Goal: Information Seeking & Learning: Learn about a topic

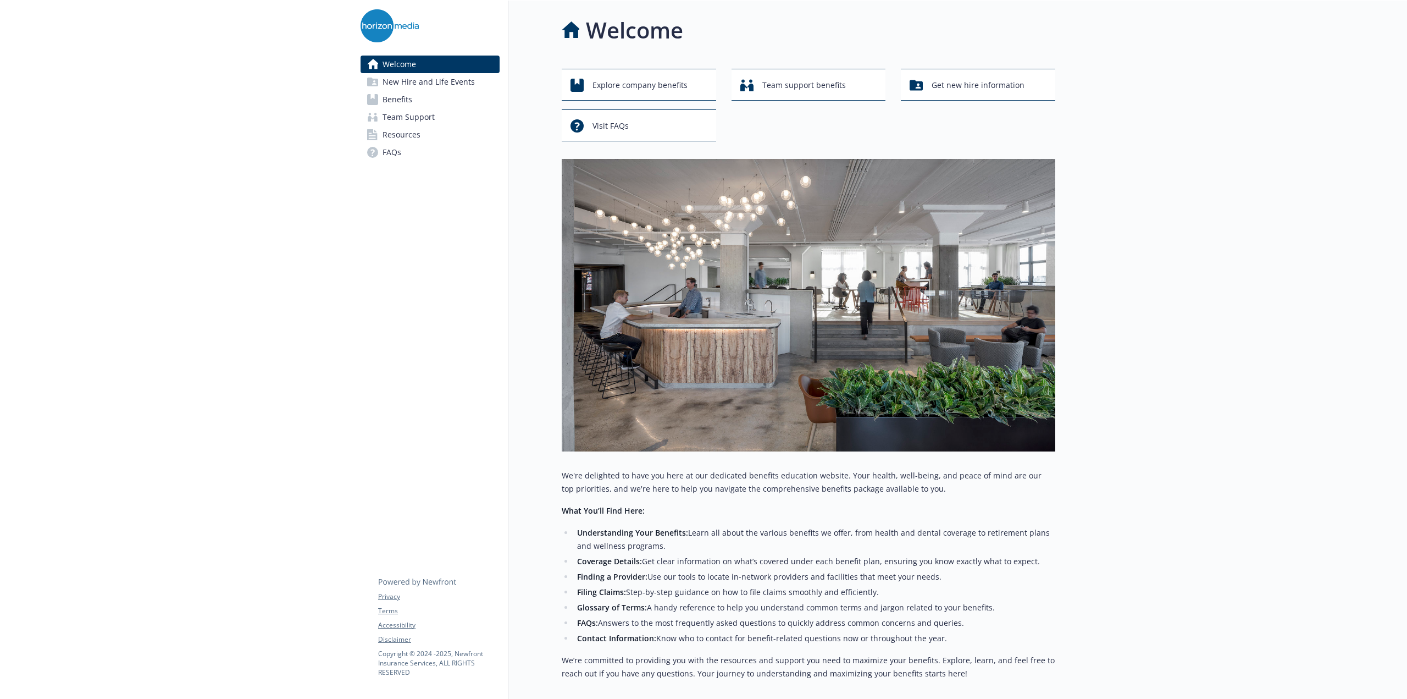
click at [451, 105] on link "Benefits" at bounding box center [430, 100] width 139 height 18
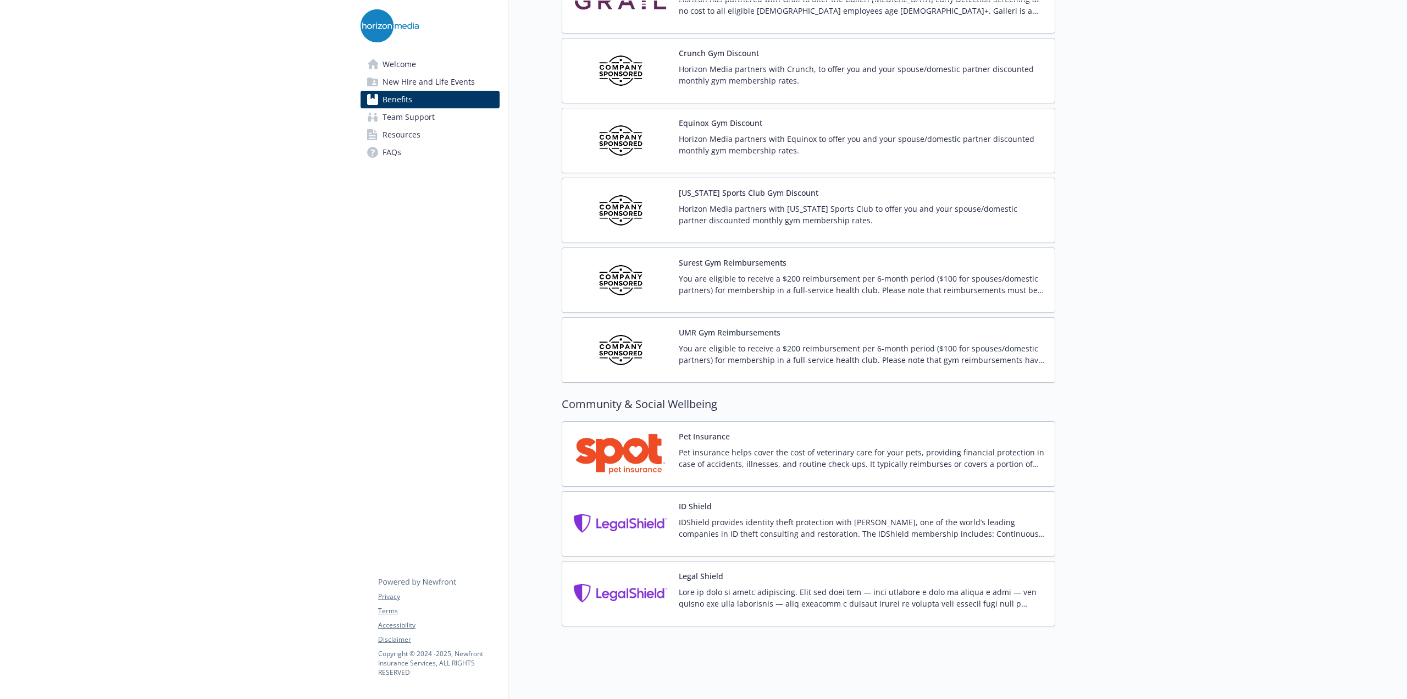
scroll to position [2498, 0]
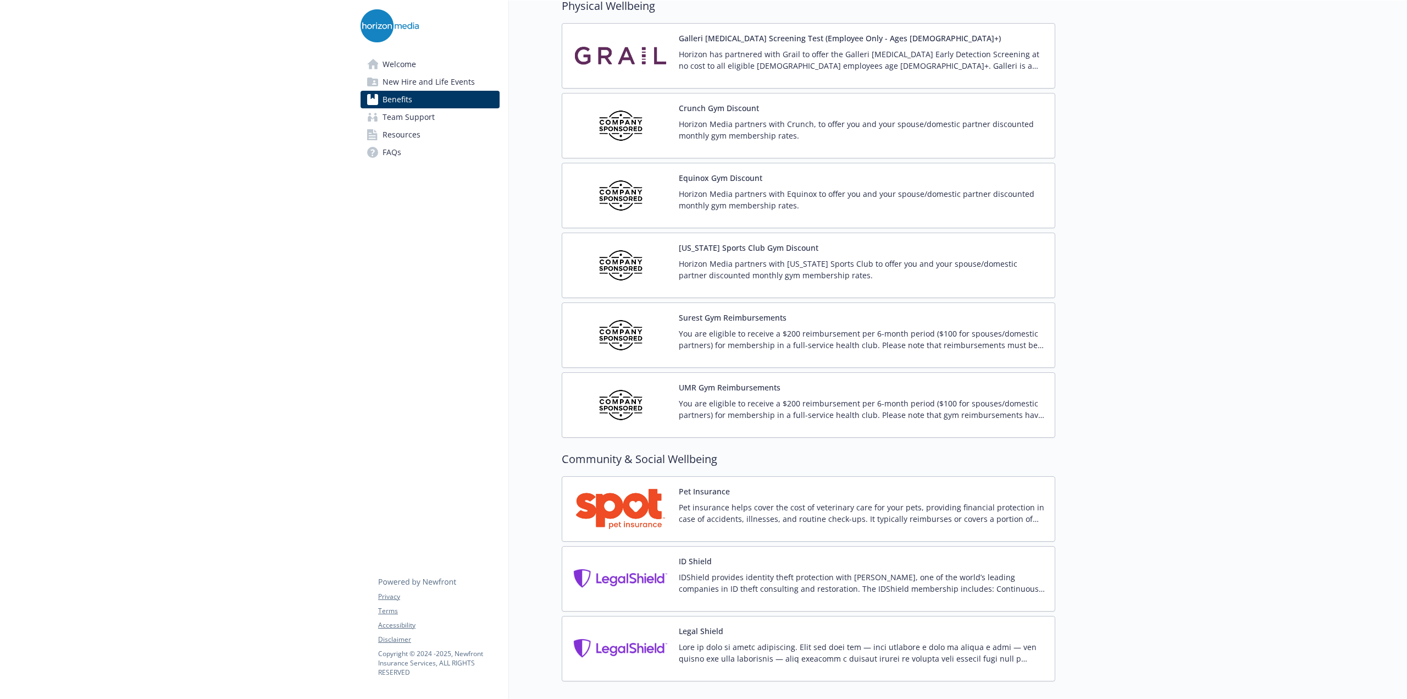
drag, startPoint x: 778, startPoint y: 327, endPoint x: 803, endPoint y: 314, distance: 27.5
click at [803, 314] on div "Surest Gym Reimbursements You are eligible to receive a $200 reimbursement per …" at bounding box center [862, 335] width 367 height 47
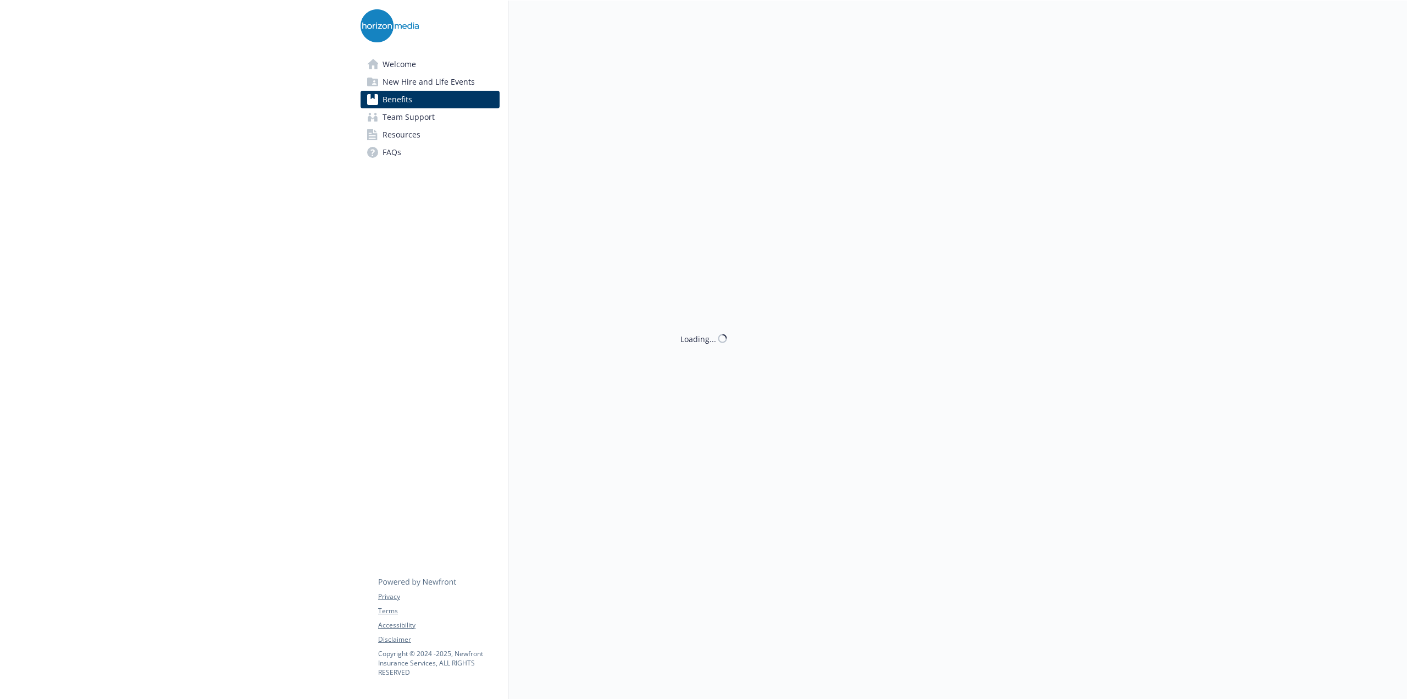
scroll to position [2498, 0]
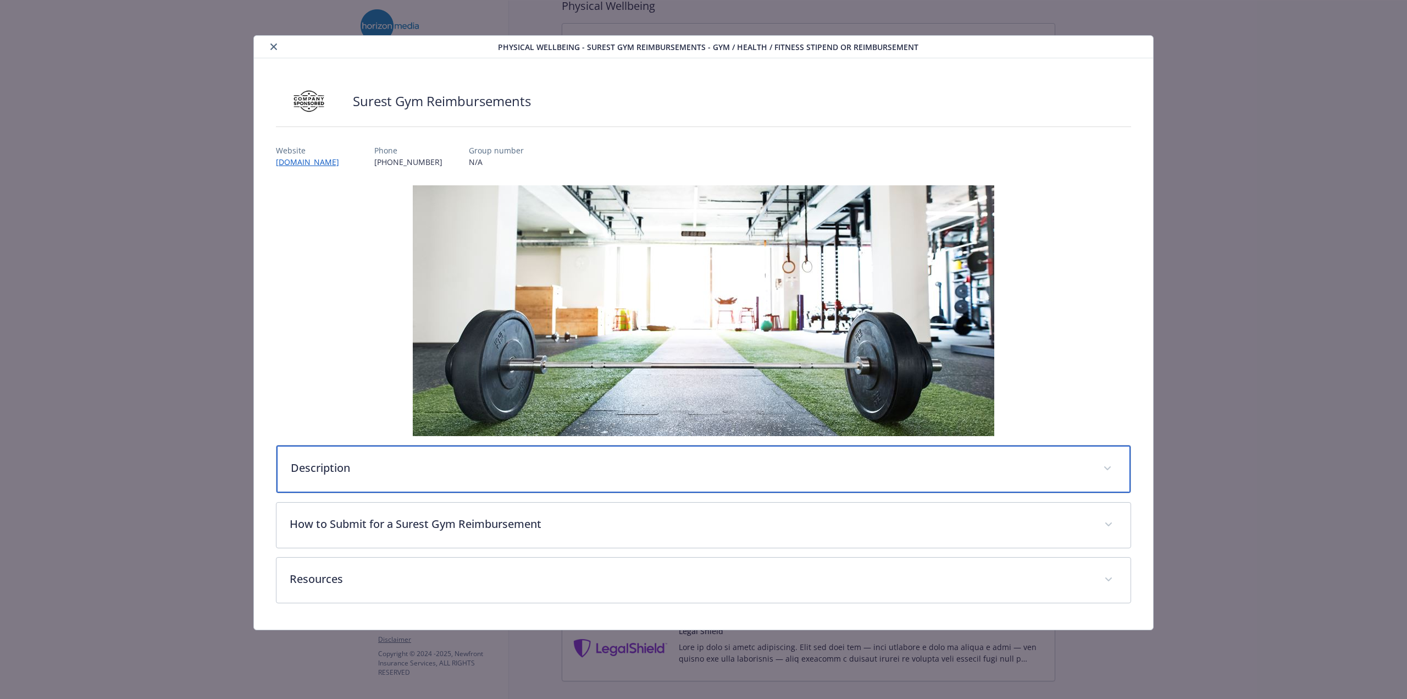
click at [528, 461] on p "Description" at bounding box center [690, 468] width 799 height 16
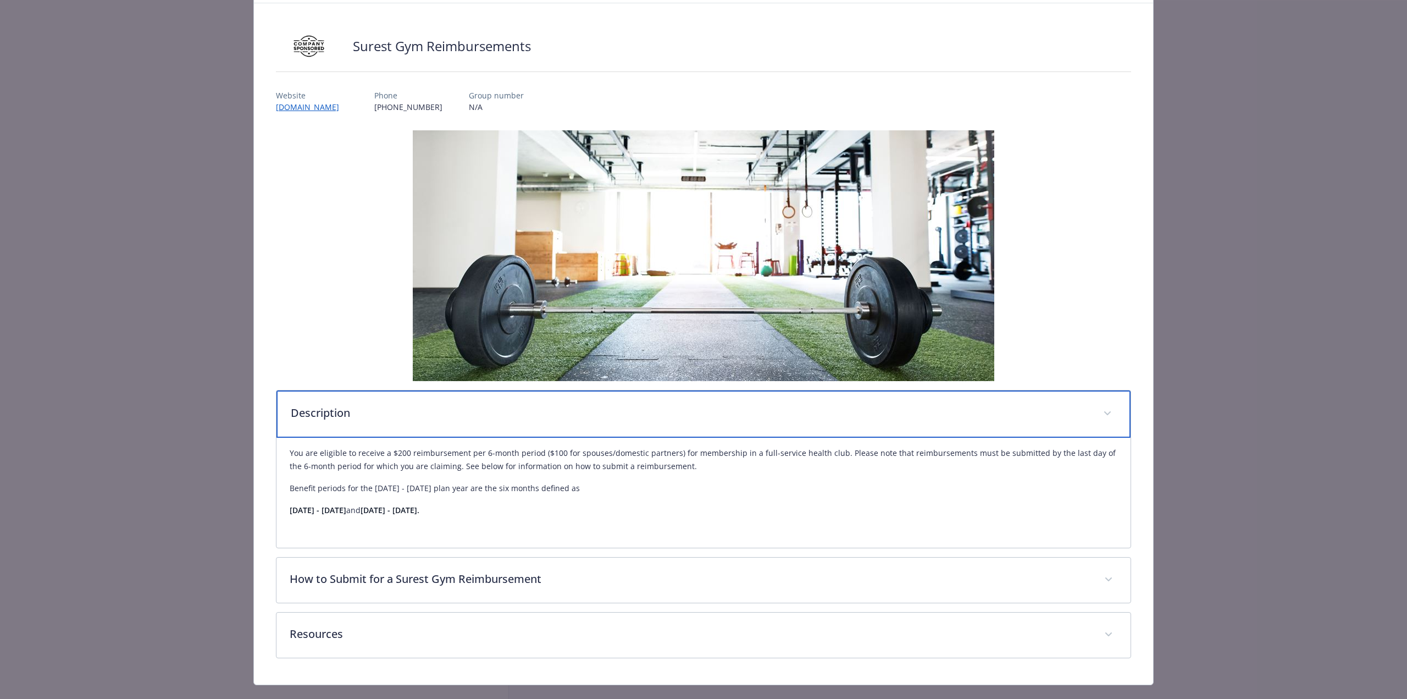
scroll to position [74, 0]
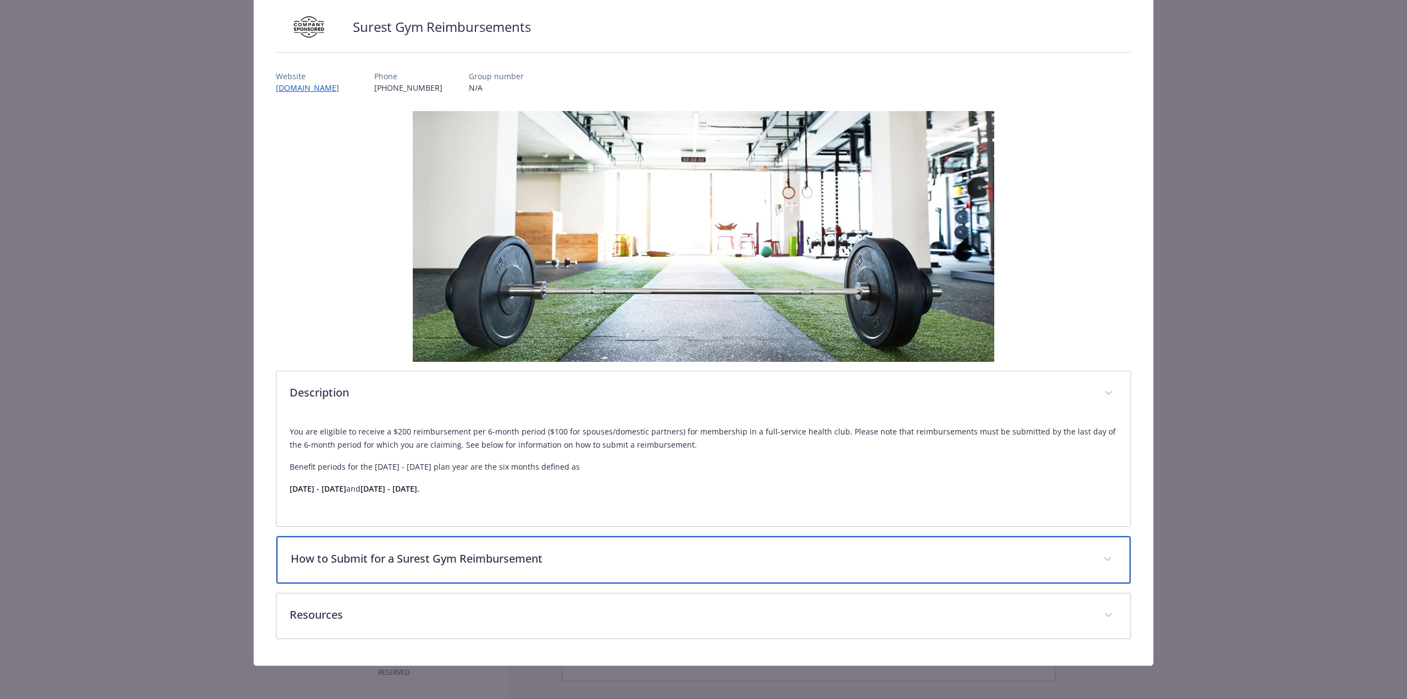
click at [575, 552] on p "How to Submit for a Surest Gym Reimbursement" at bounding box center [690, 558] width 799 height 16
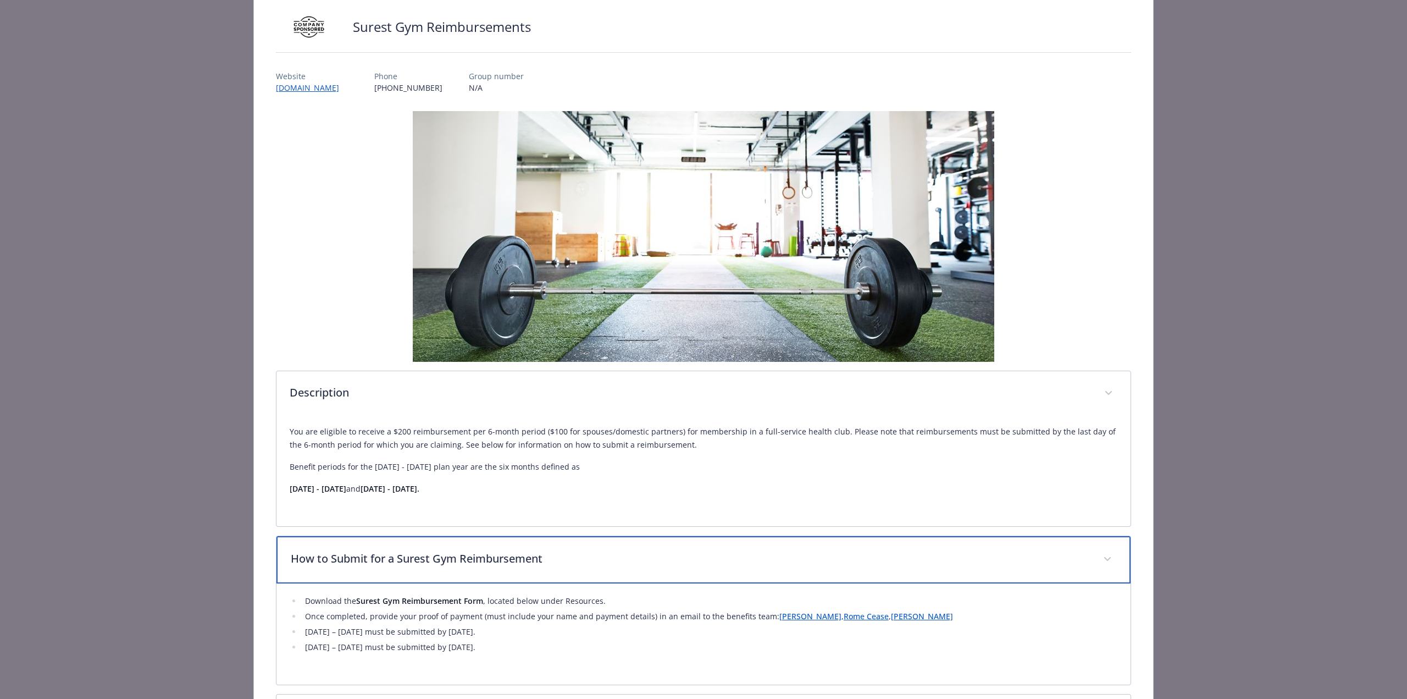
scroll to position [175, 0]
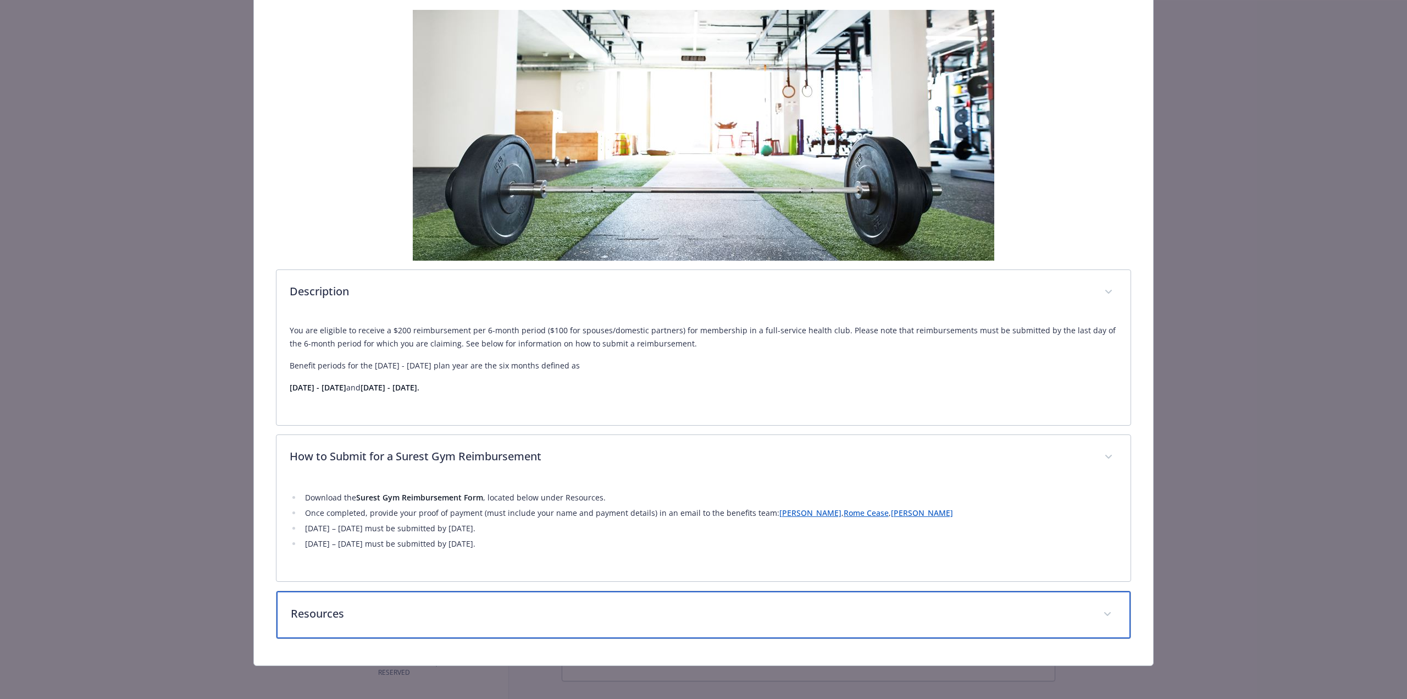
click at [425, 611] on p "Resources" at bounding box center [690, 613] width 799 height 16
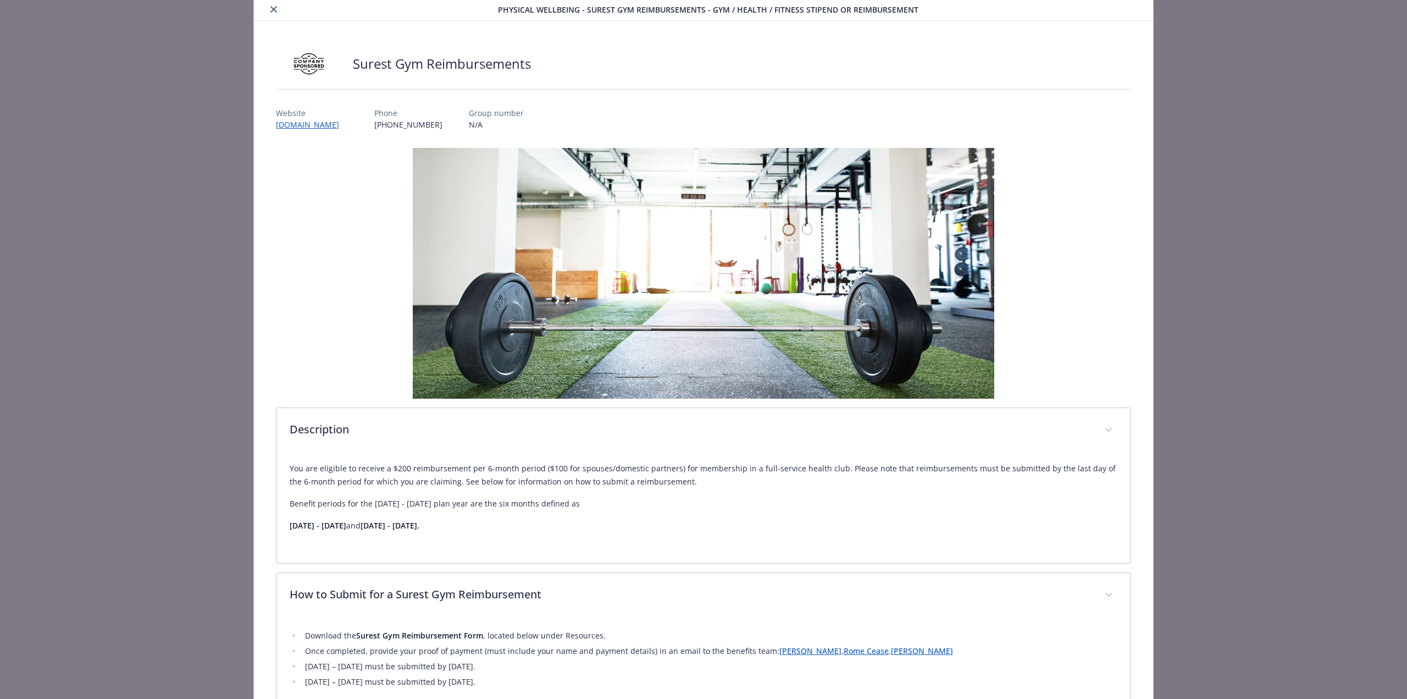
scroll to position [0, 0]
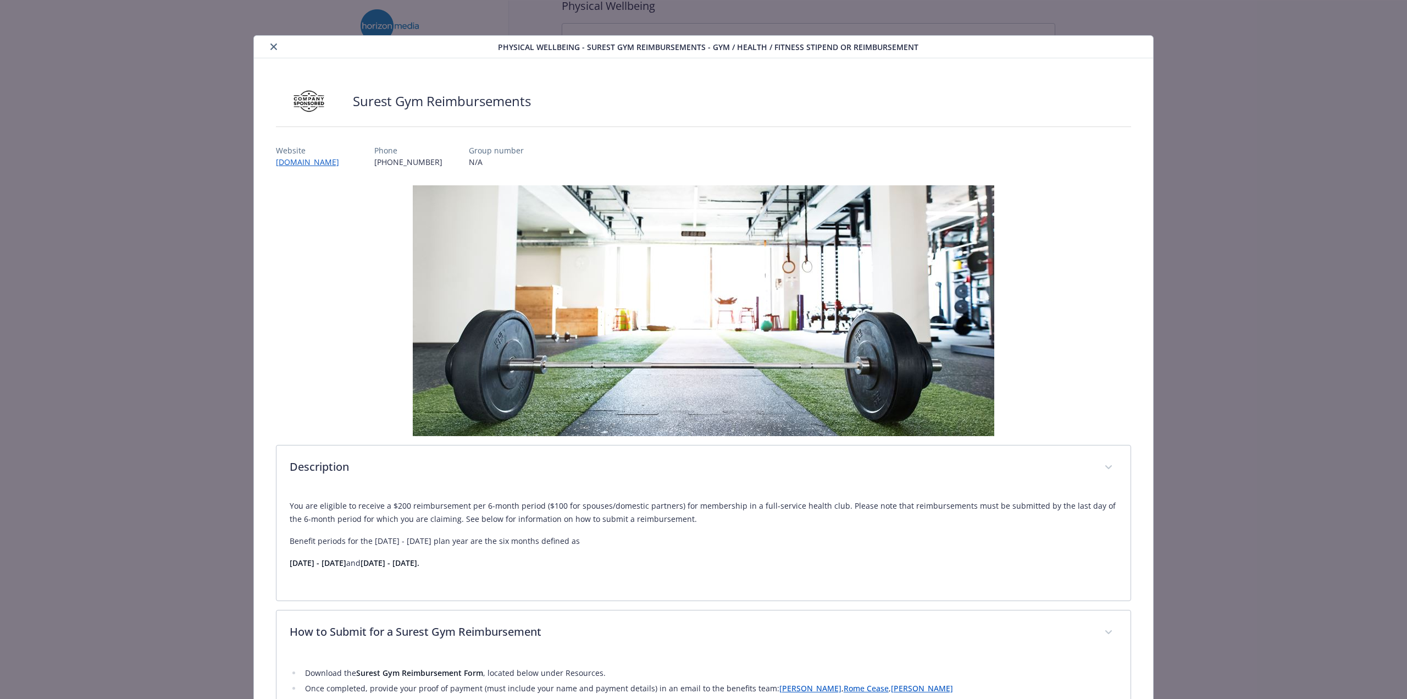
click at [271, 48] on icon "close" at bounding box center [273, 46] width 7 height 7
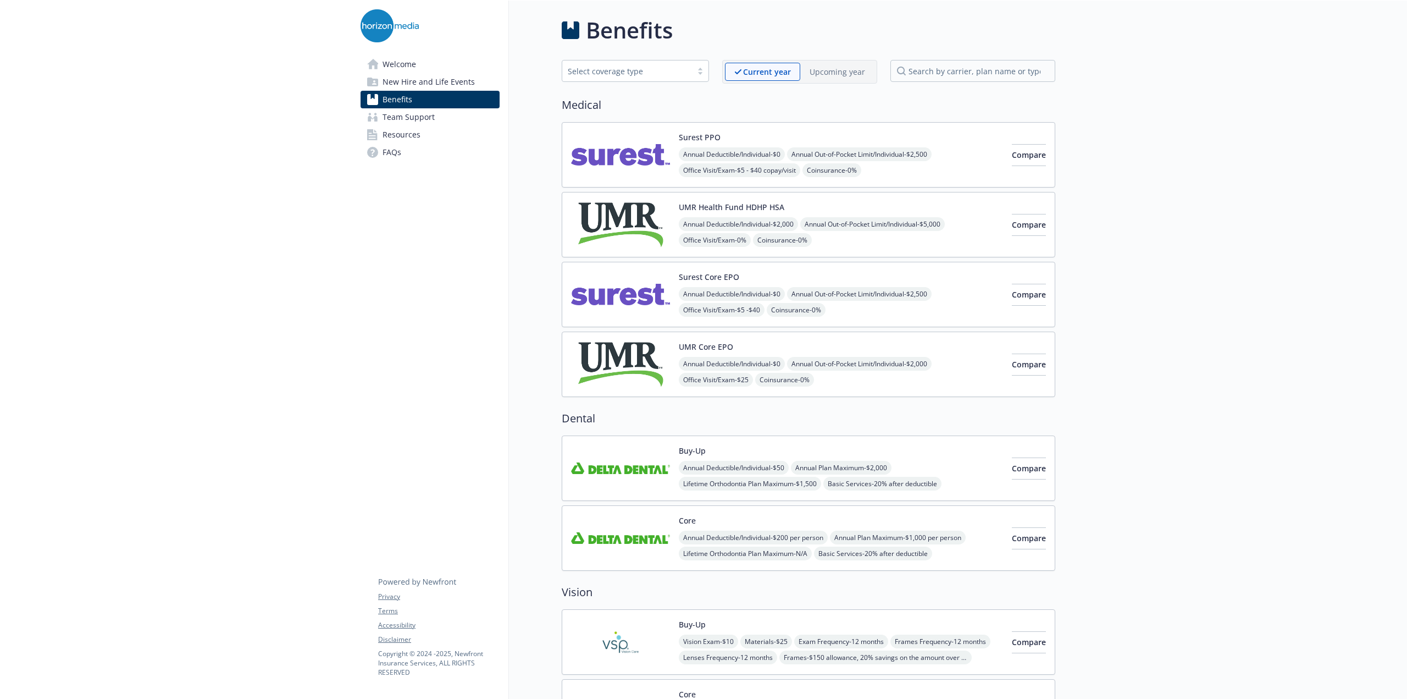
click at [829, 63] on div "Upcoming year" at bounding box center [837, 72] width 74 height 18
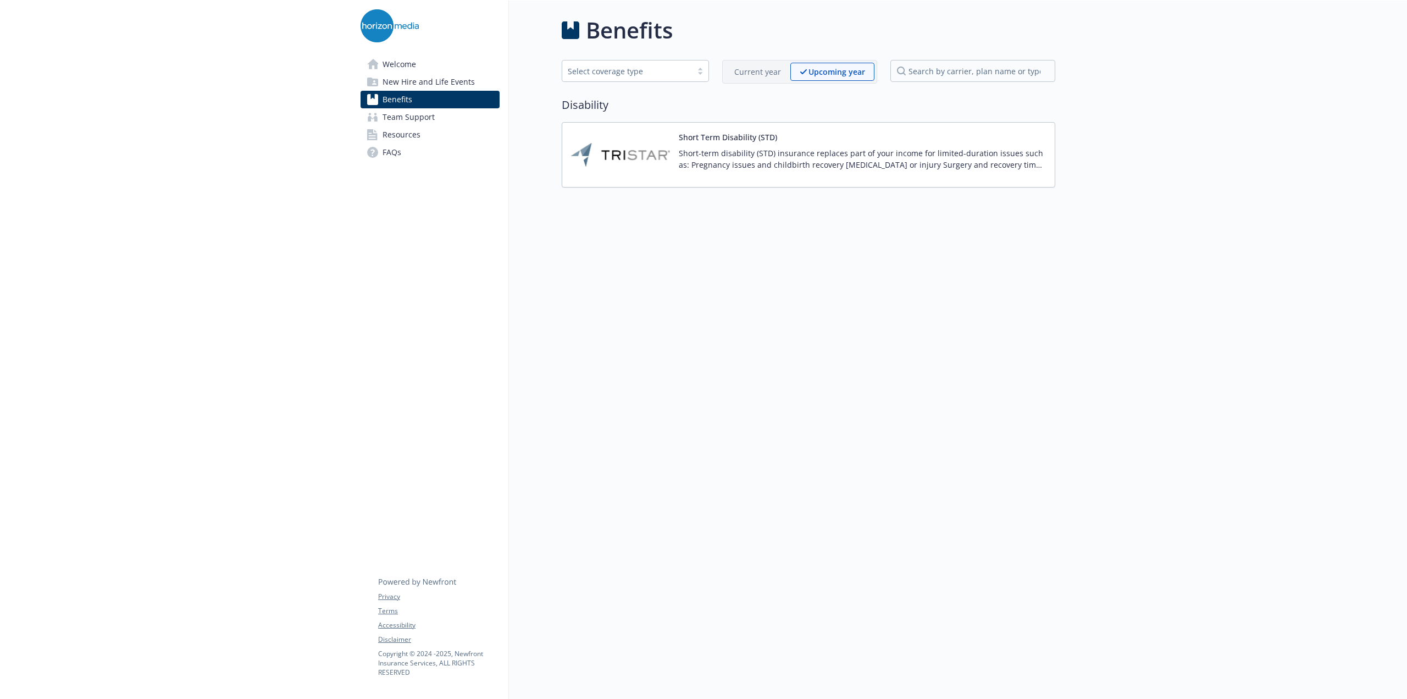
click at [783, 64] on div "Current year" at bounding box center [757, 72] width 65 height 18
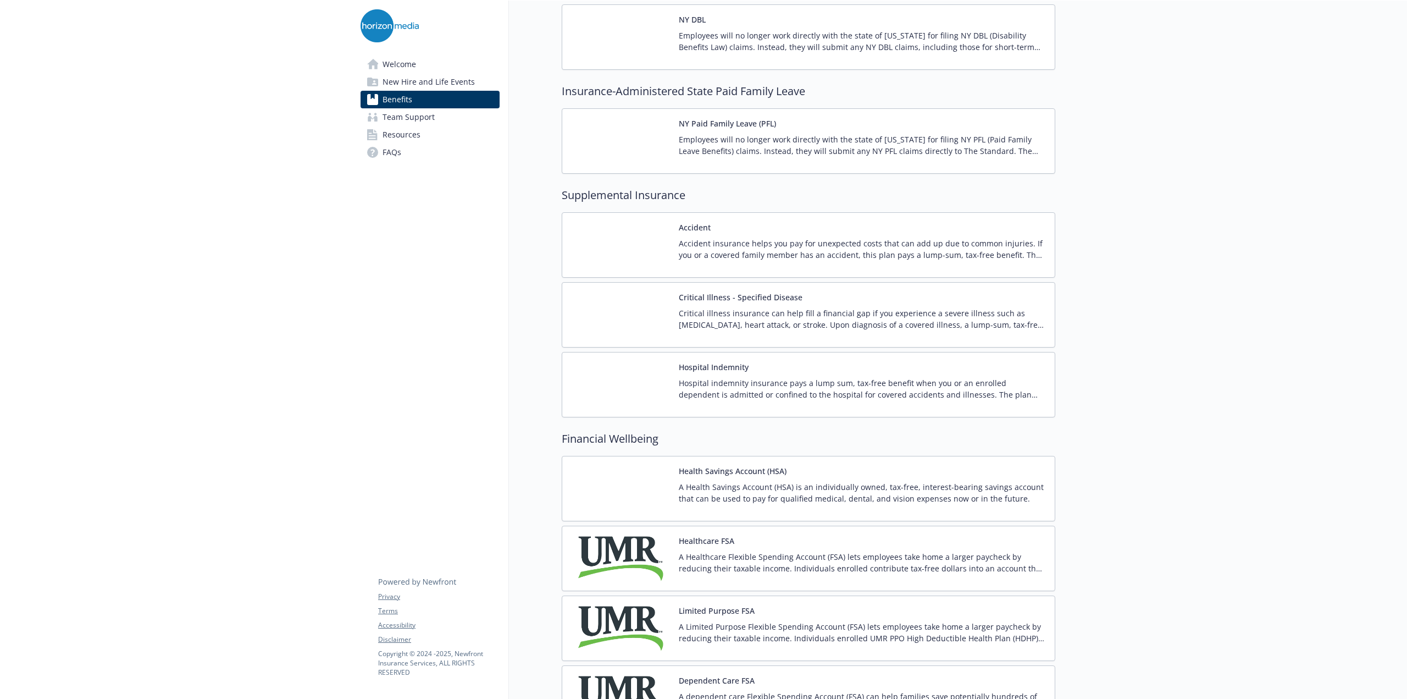
scroll to position [1947, 0]
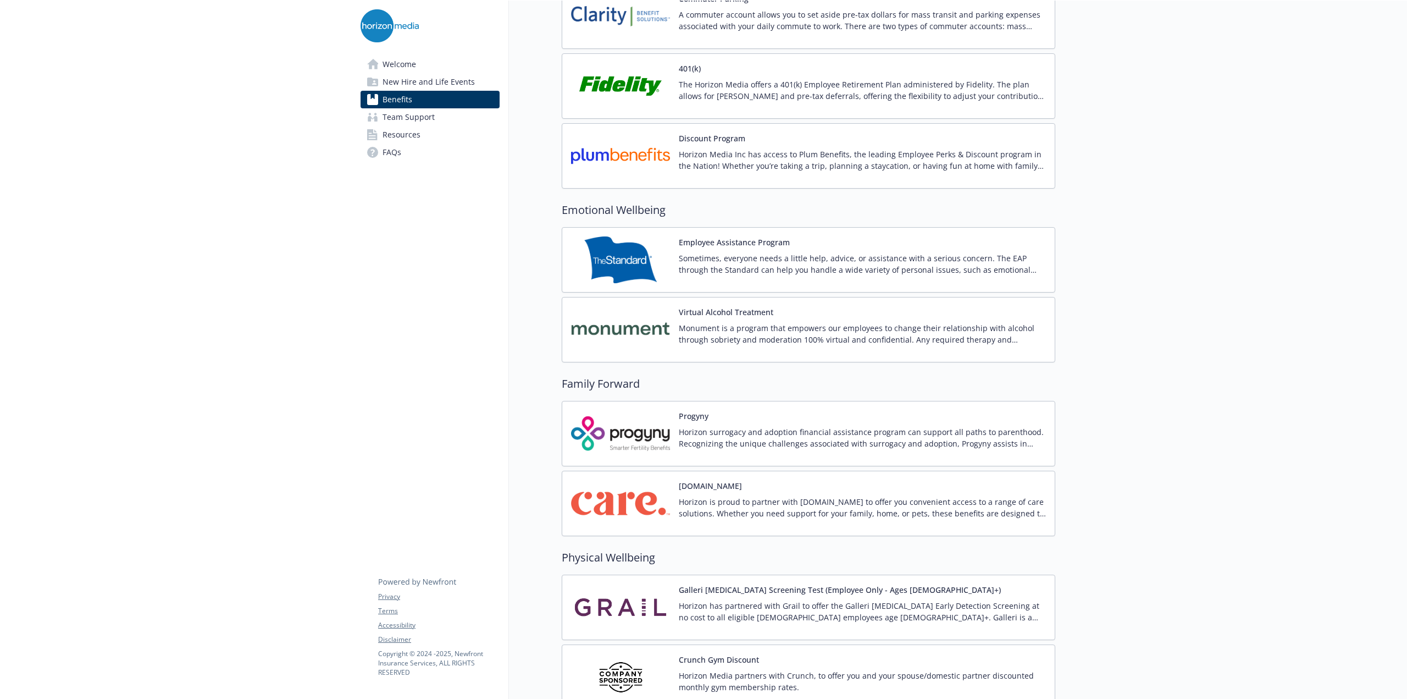
click at [836, 65] on div "401(k) The Horizon Media offers a 401(k) Employee Retirement Plan administered …" at bounding box center [862, 86] width 367 height 47
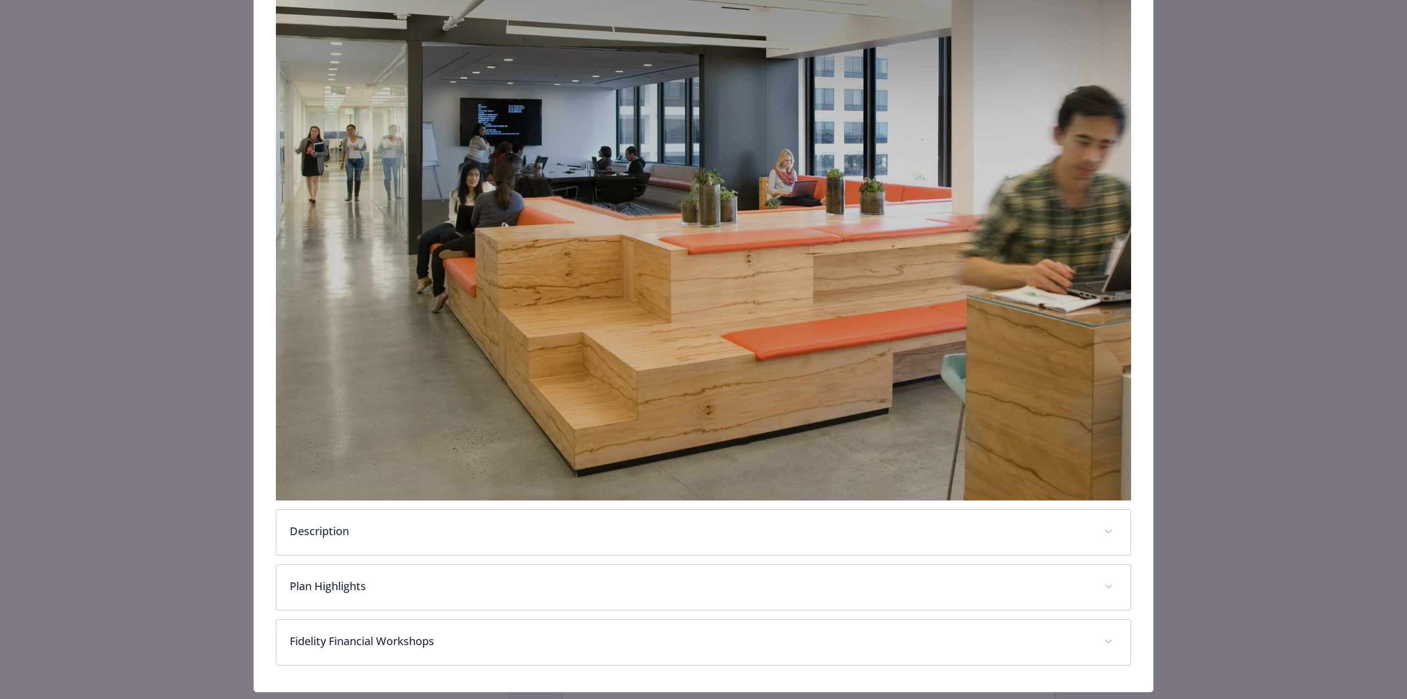
scroll to position [243, 0]
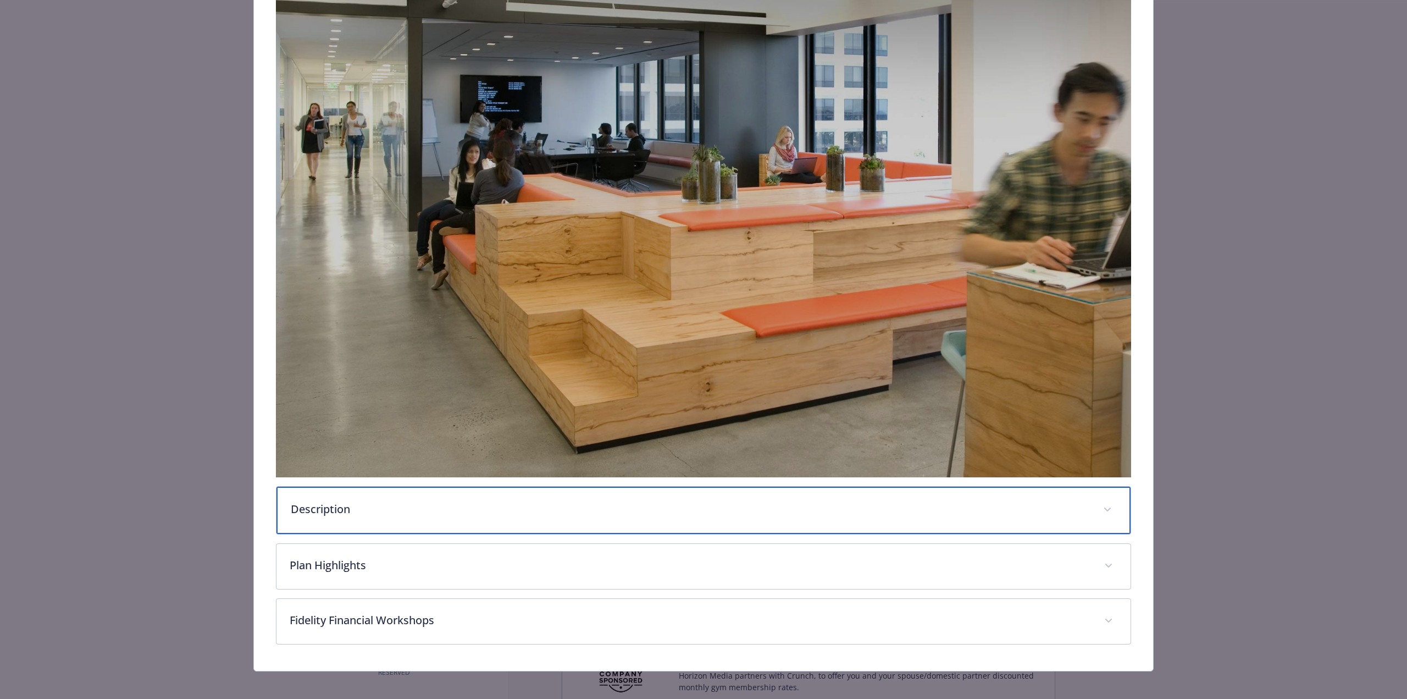
click at [441, 507] on p "Description" at bounding box center [690, 509] width 799 height 16
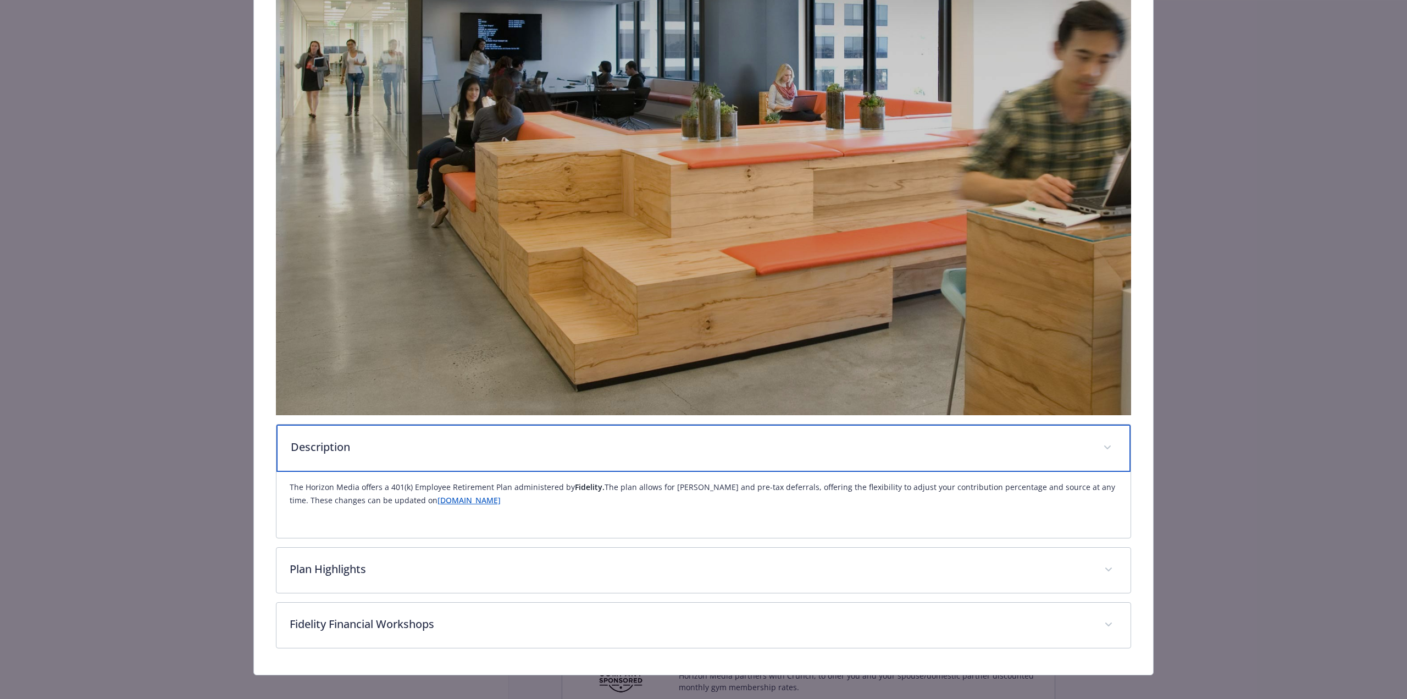
scroll to position [311, 0]
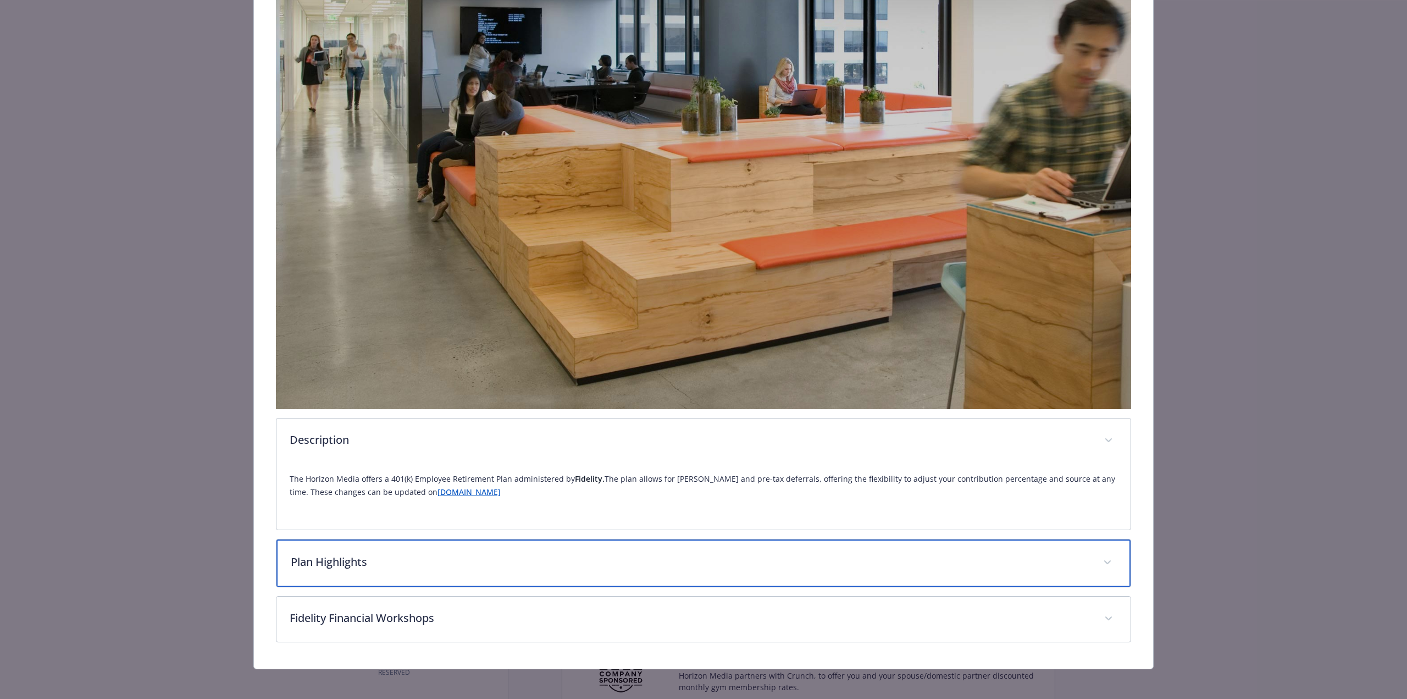
click at [503, 554] on p "Plan Highlights" at bounding box center [690, 562] width 799 height 16
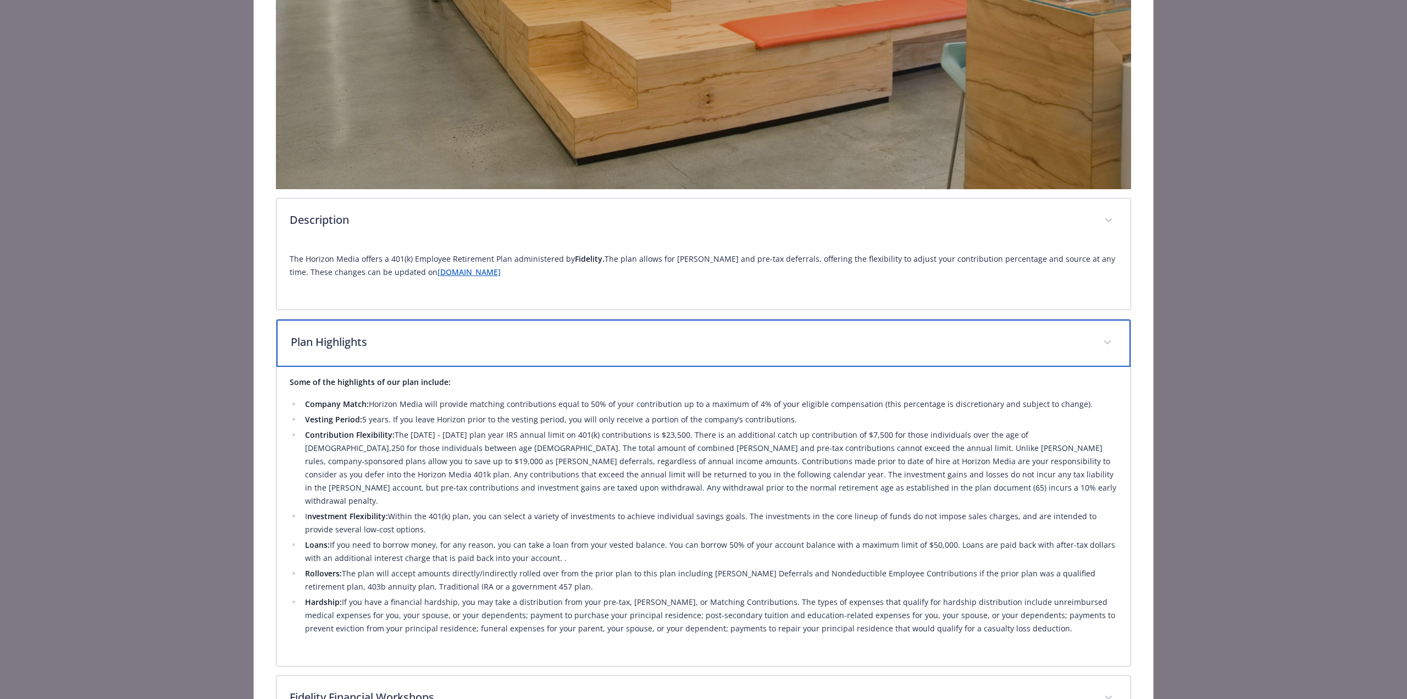
scroll to position [586, 0]
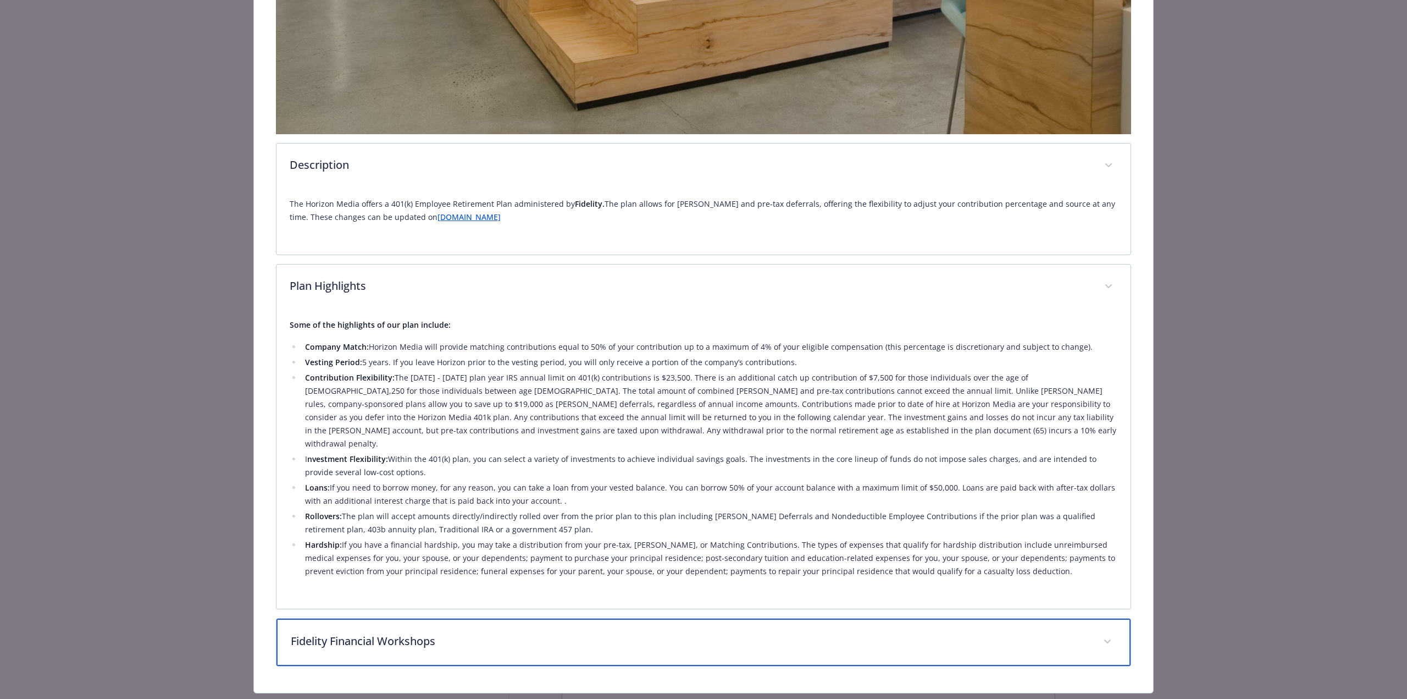
click at [425, 618] on div "Fidelity Financial Workshops" at bounding box center [703, 641] width 854 height 47
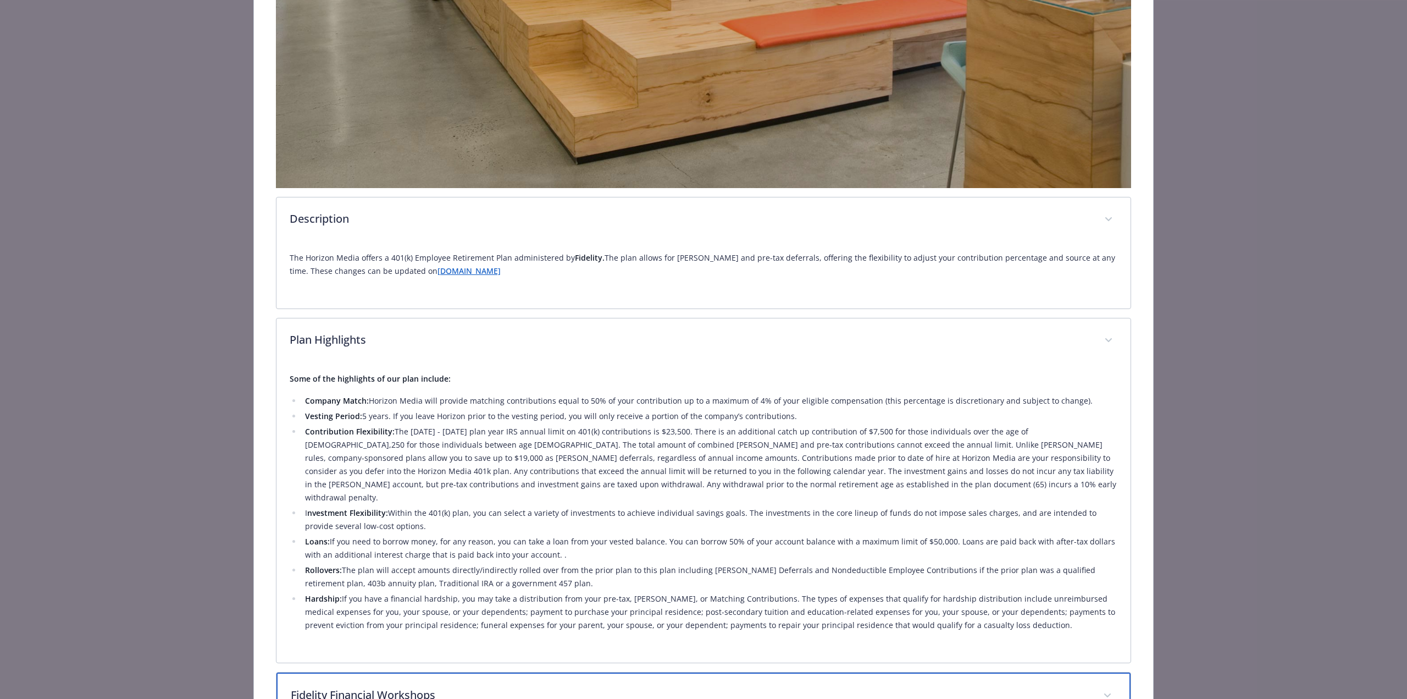
scroll to position [527, 0]
